Goal: Task Accomplishment & Management: Manage account settings

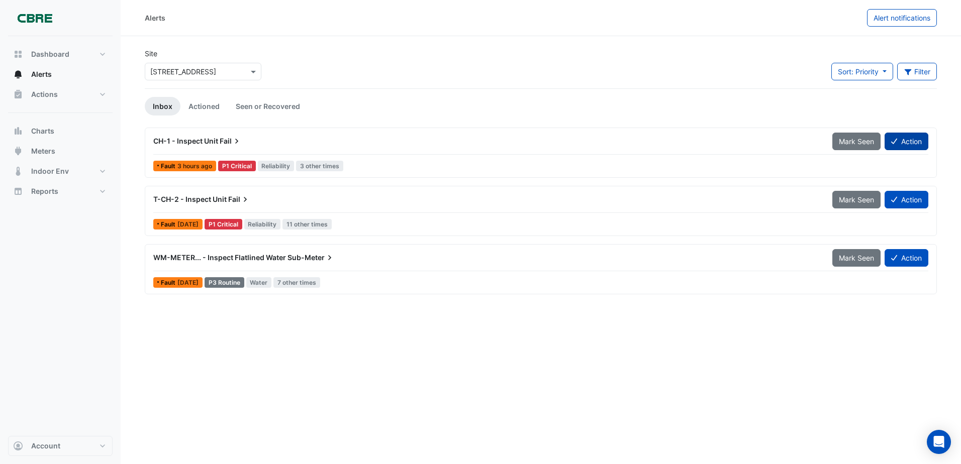
click at [904, 140] on button "Action" at bounding box center [906, 142] width 44 height 18
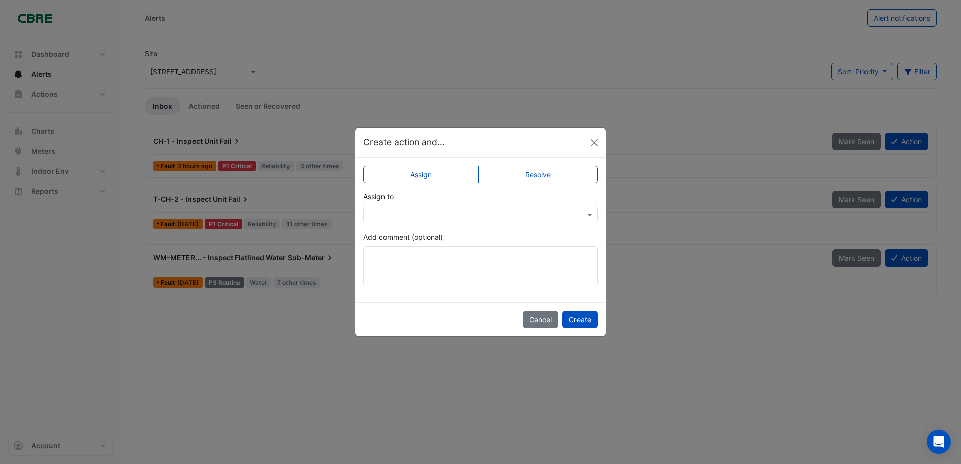
click at [539, 177] on label "Resolve" at bounding box center [538, 175] width 120 height 18
click at [572, 324] on button "Create" at bounding box center [579, 320] width 35 height 18
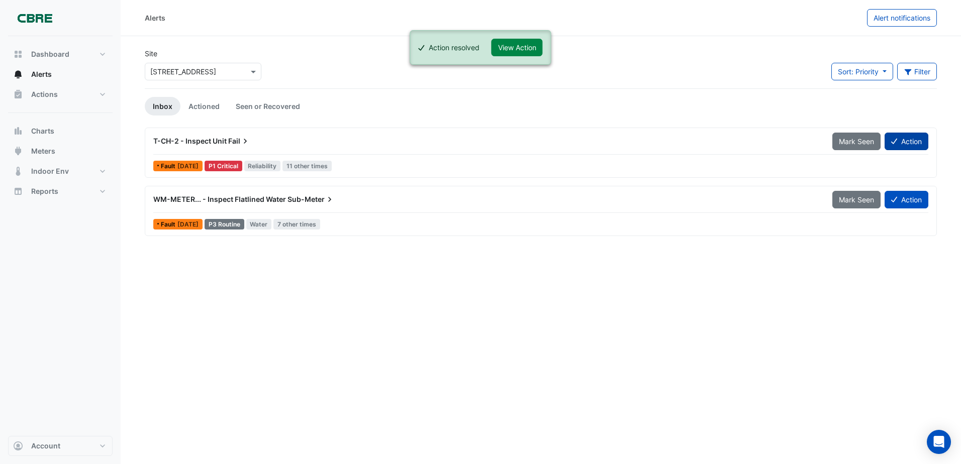
click at [903, 141] on button "Action" at bounding box center [906, 142] width 44 height 18
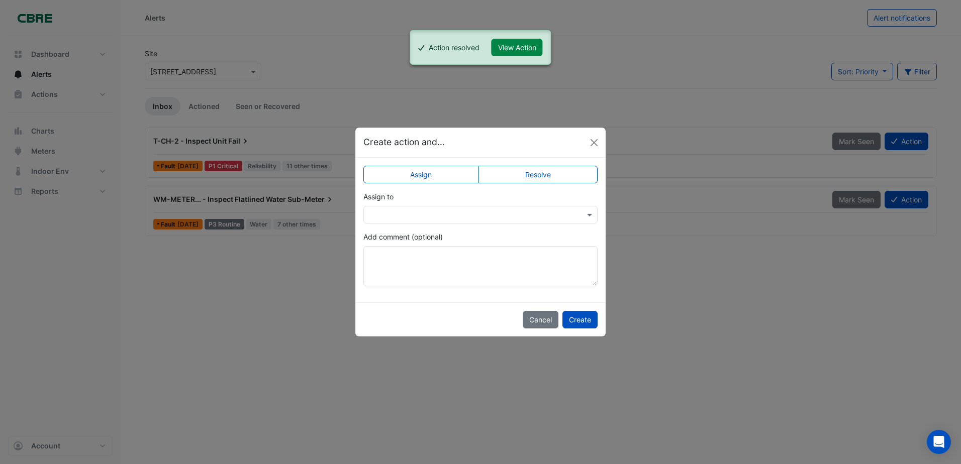
click at [533, 177] on label "Resolve" at bounding box center [538, 175] width 120 height 18
click at [581, 318] on button "Create" at bounding box center [579, 320] width 35 height 18
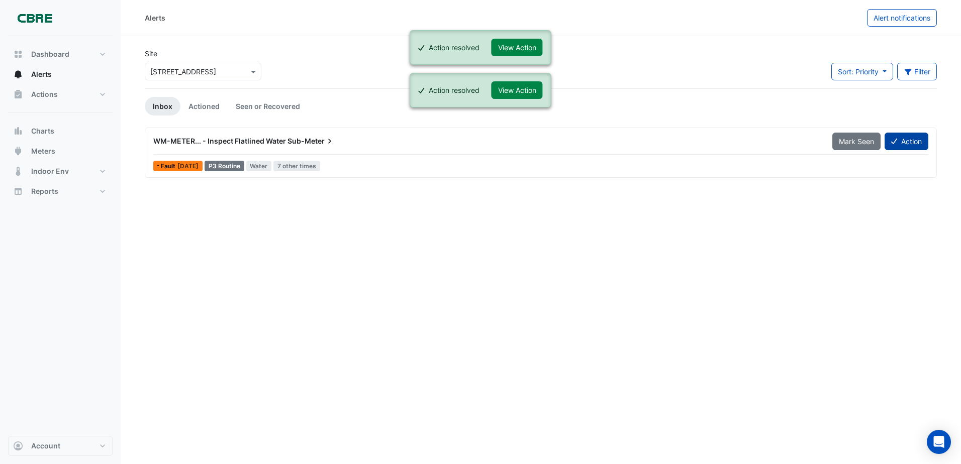
click at [905, 147] on button "Action" at bounding box center [906, 142] width 44 height 18
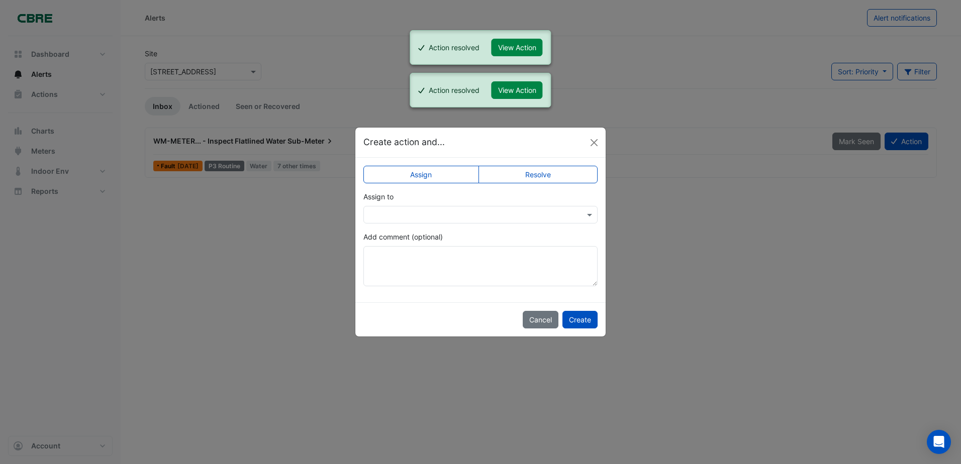
click at [570, 181] on label "Resolve" at bounding box center [538, 175] width 120 height 18
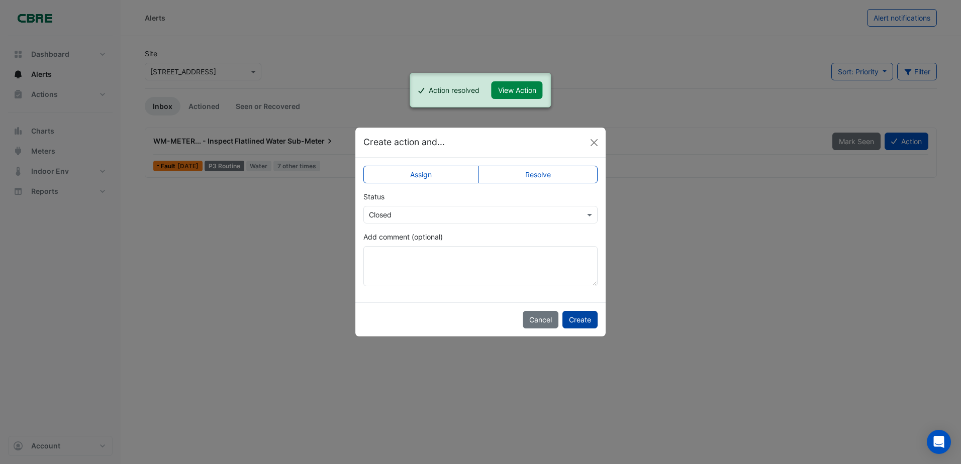
click at [577, 320] on button "Create" at bounding box center [579, 320] width 35 height 18
